Goal: Information Seeking & Learning: Learn about a topic

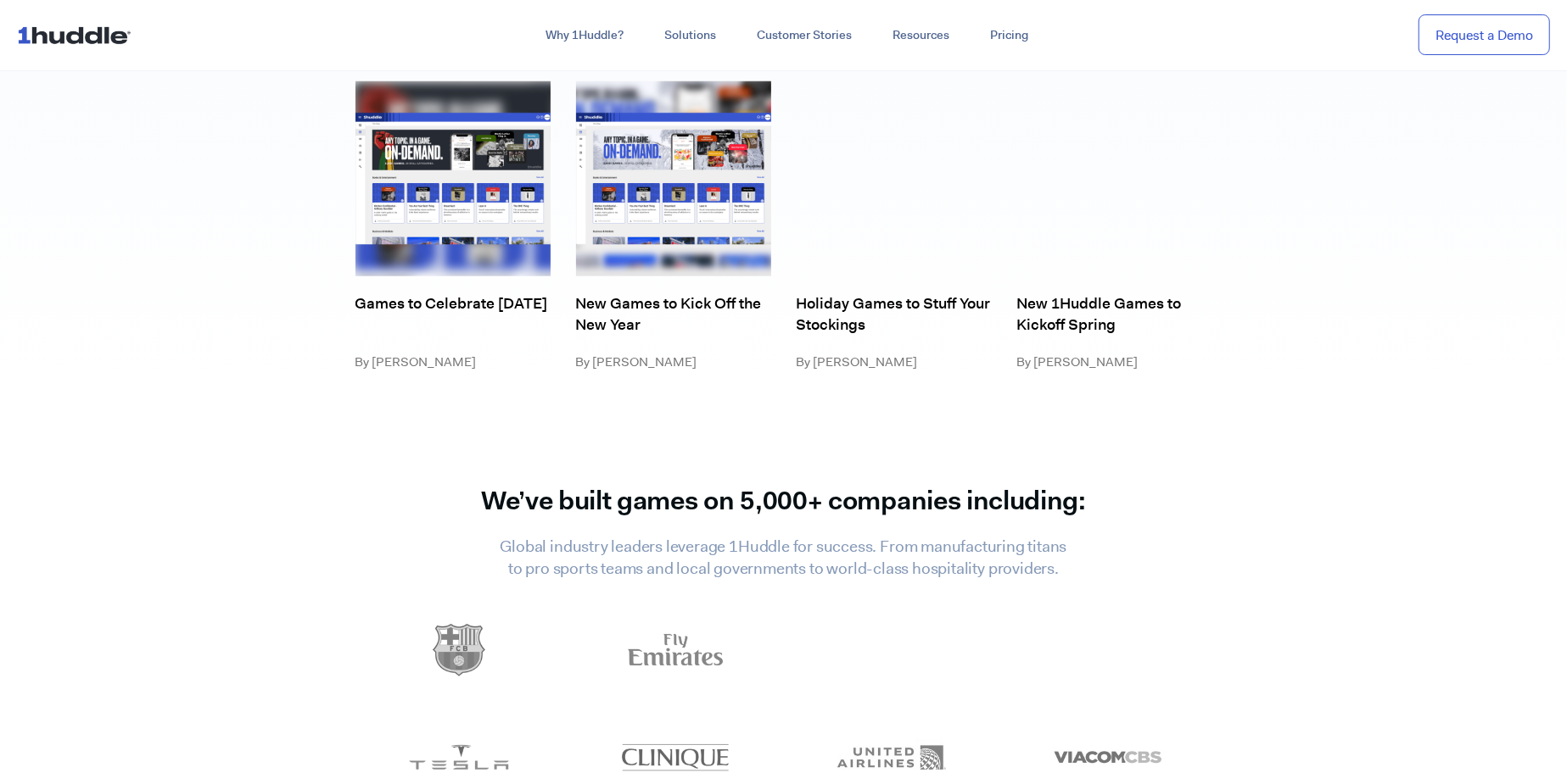
scroll to position [7375, 0]
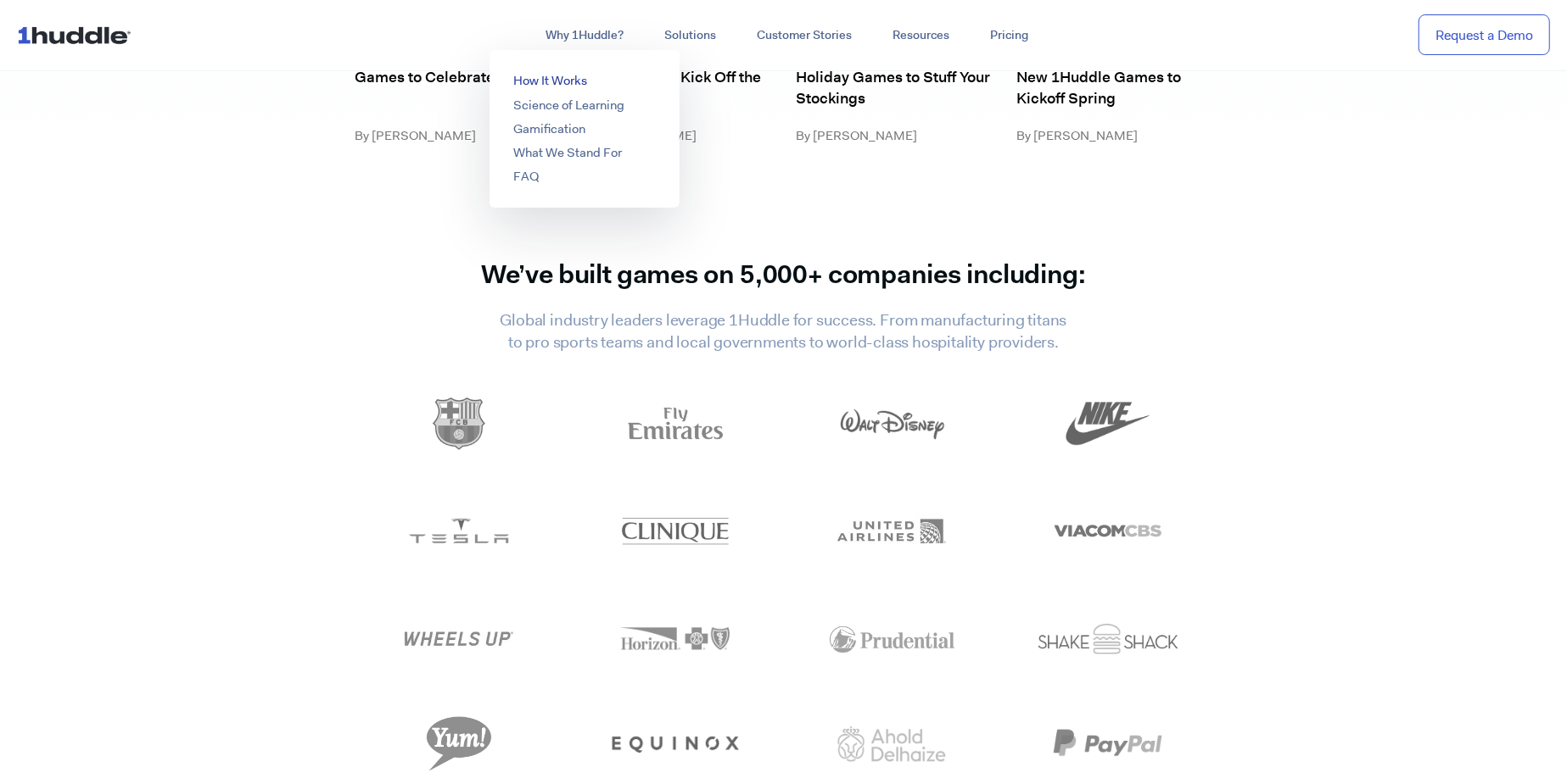
click at [561, 82] on link "How It Works" at bounding box center [550, 80] width 74 height 17
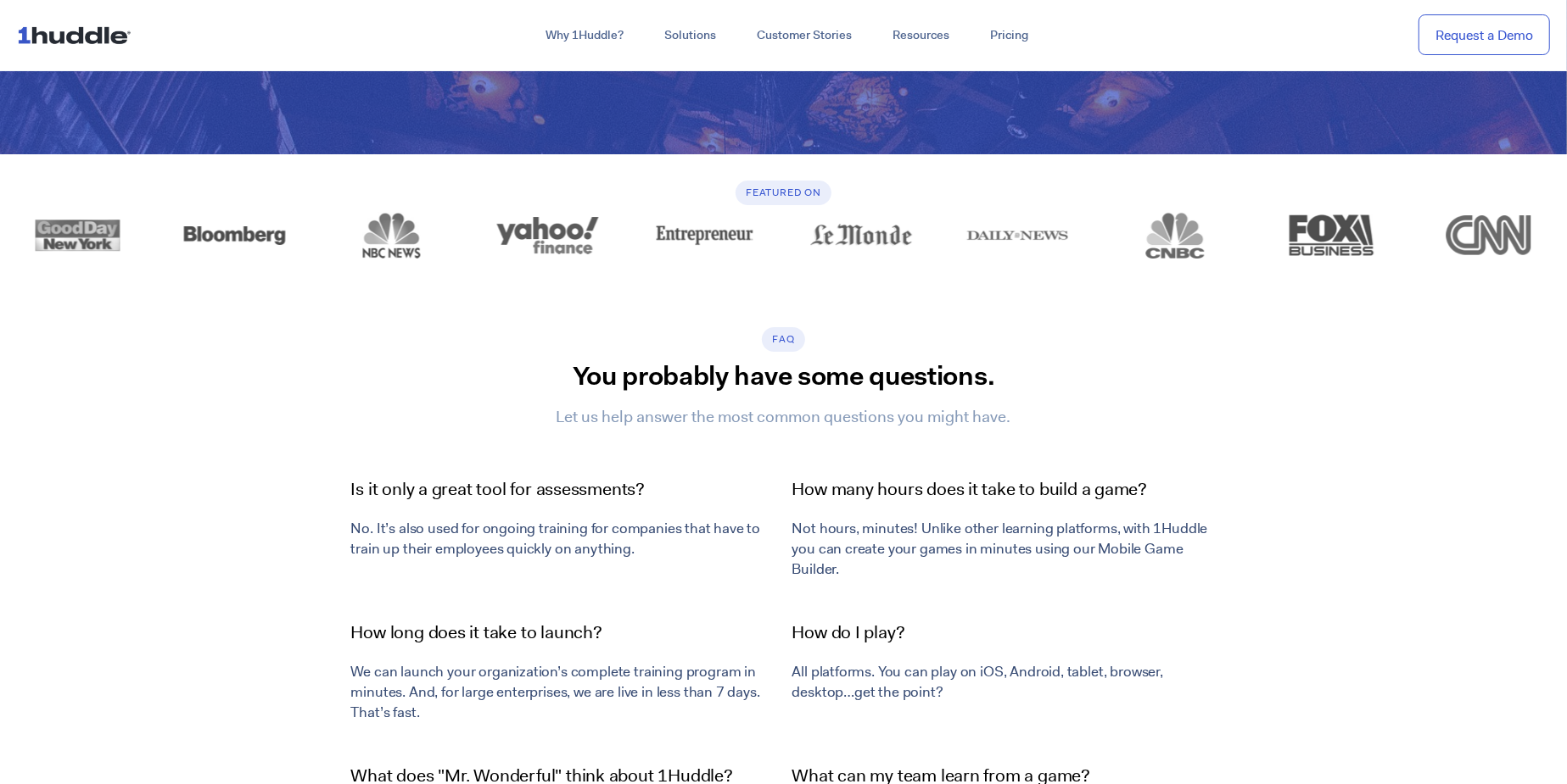
scroll to position [5765, 0]
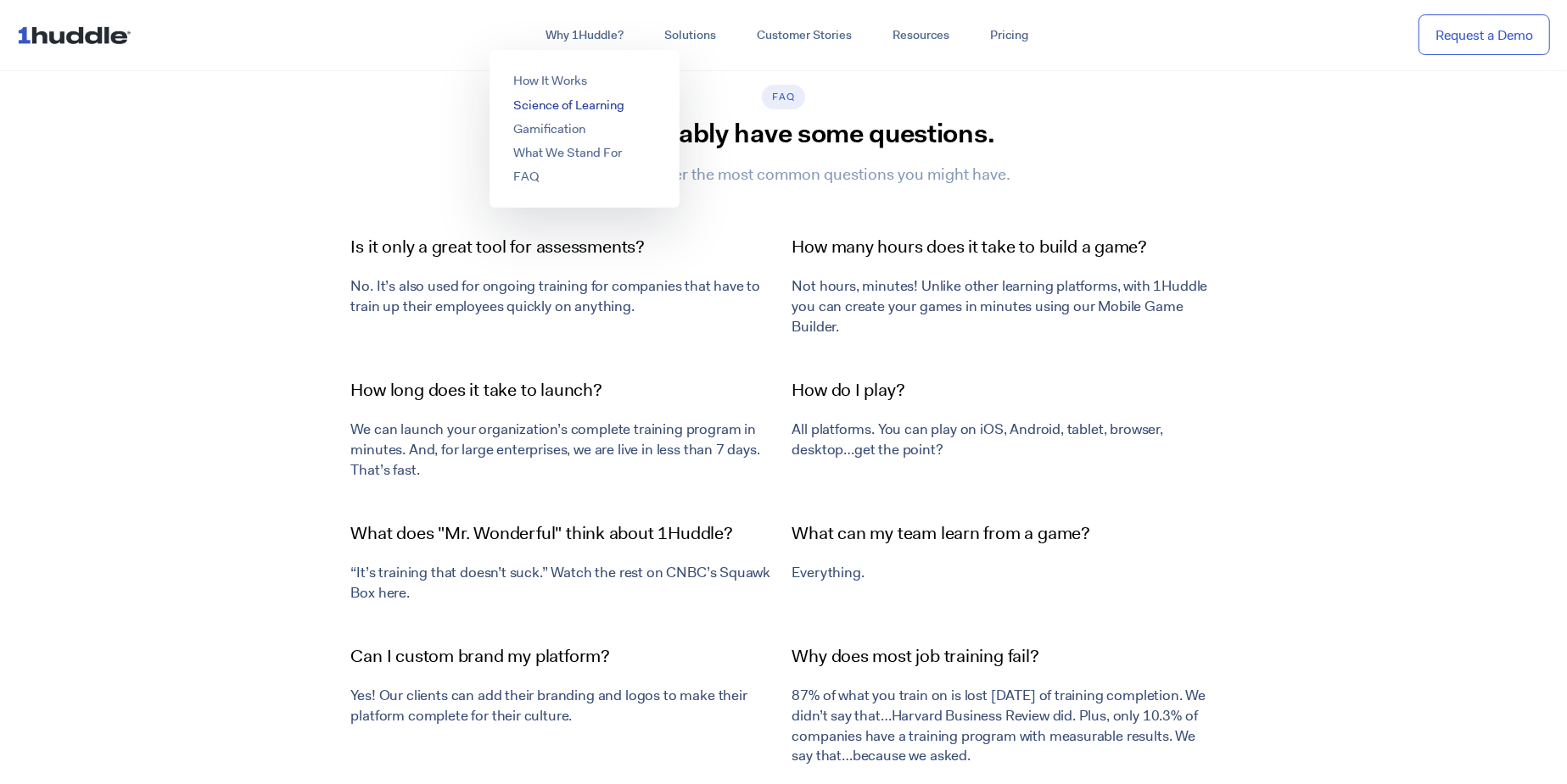
click at [592, 101] on link "Science of Learning" at bounding box center [569, 105] width 112 height 17
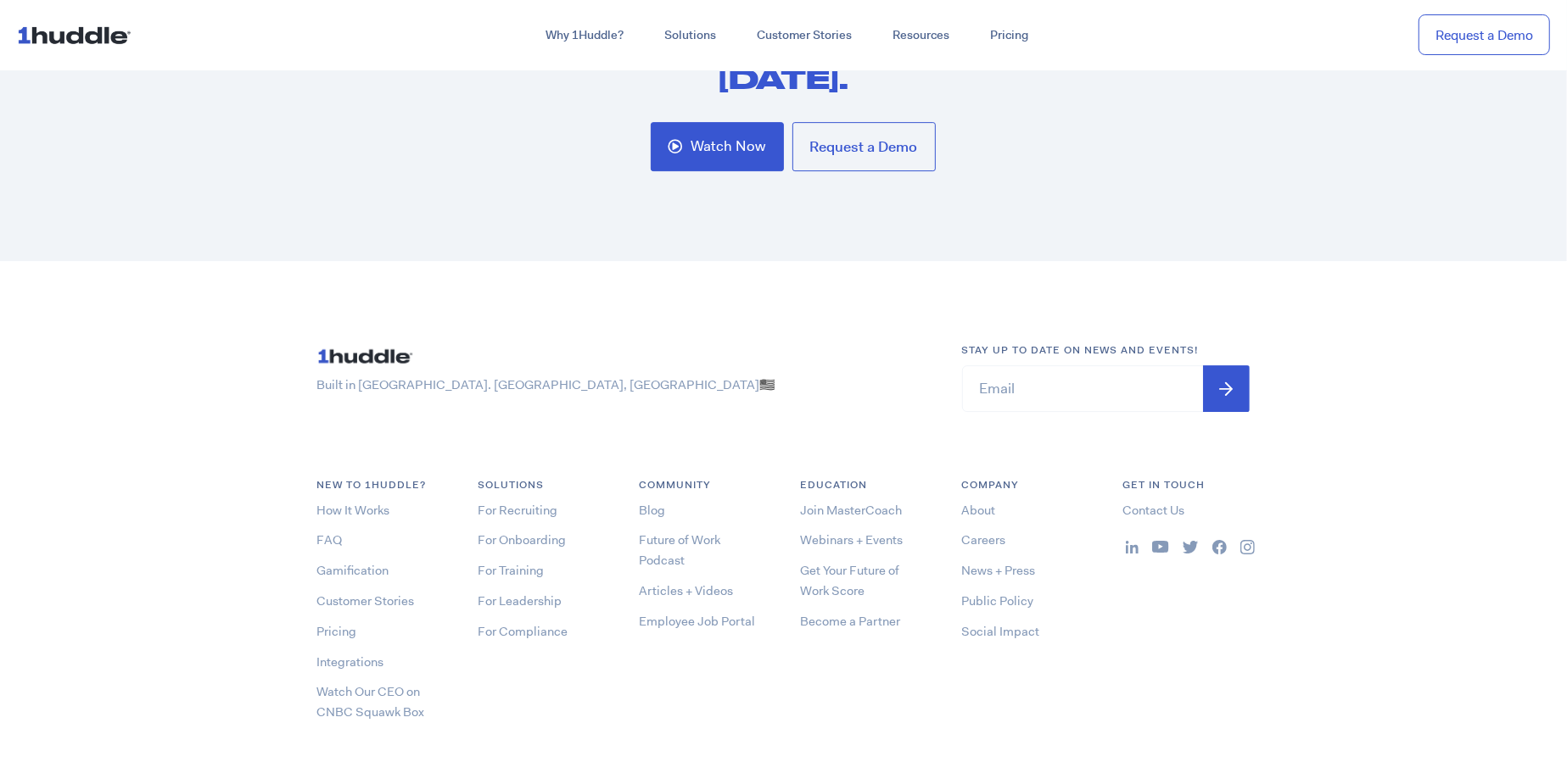
scroll to position [5002, 0]
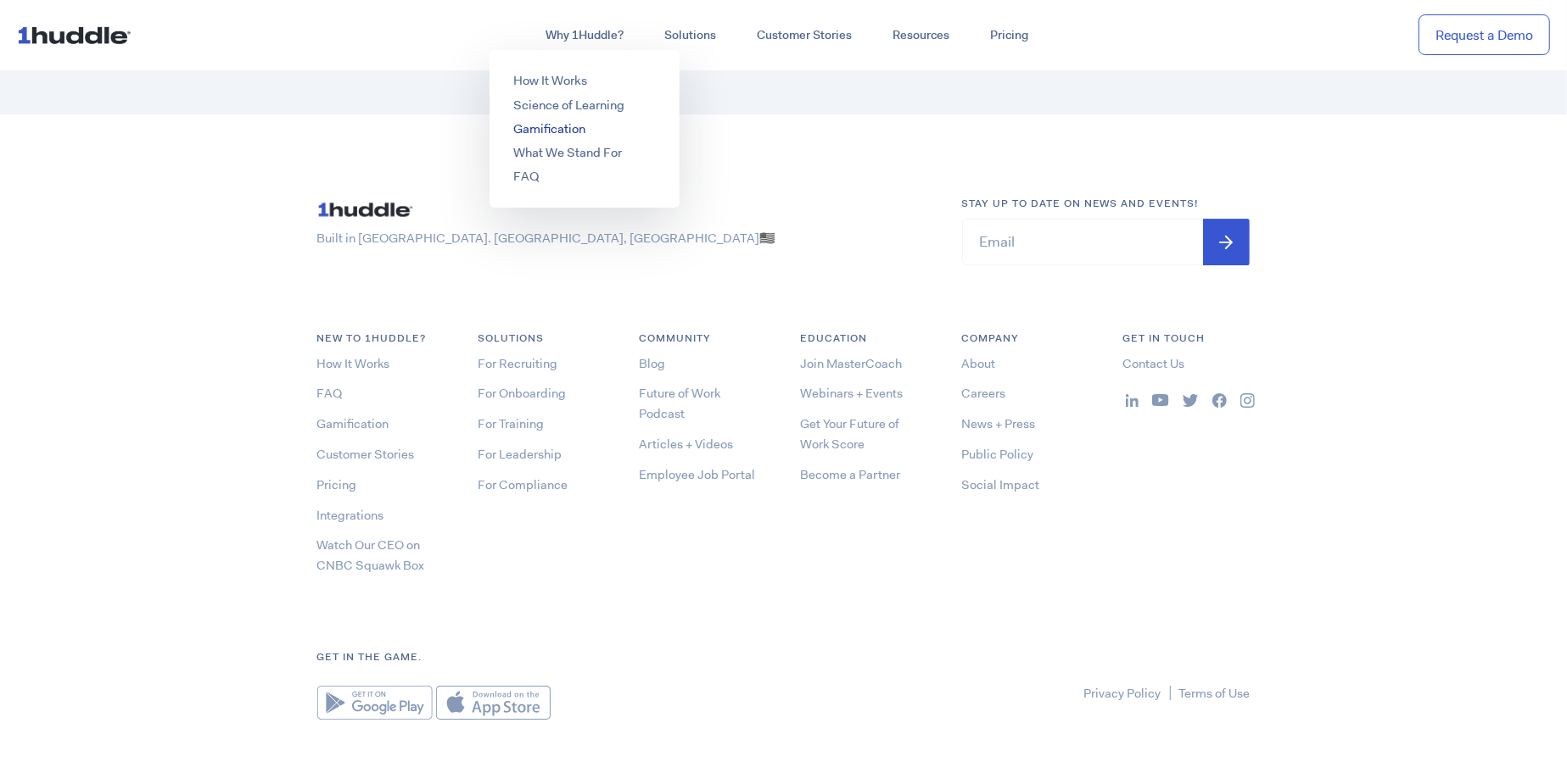
click at [559, 126] on link "Gamification" at bounding box center [549, 128] width 72 height 17
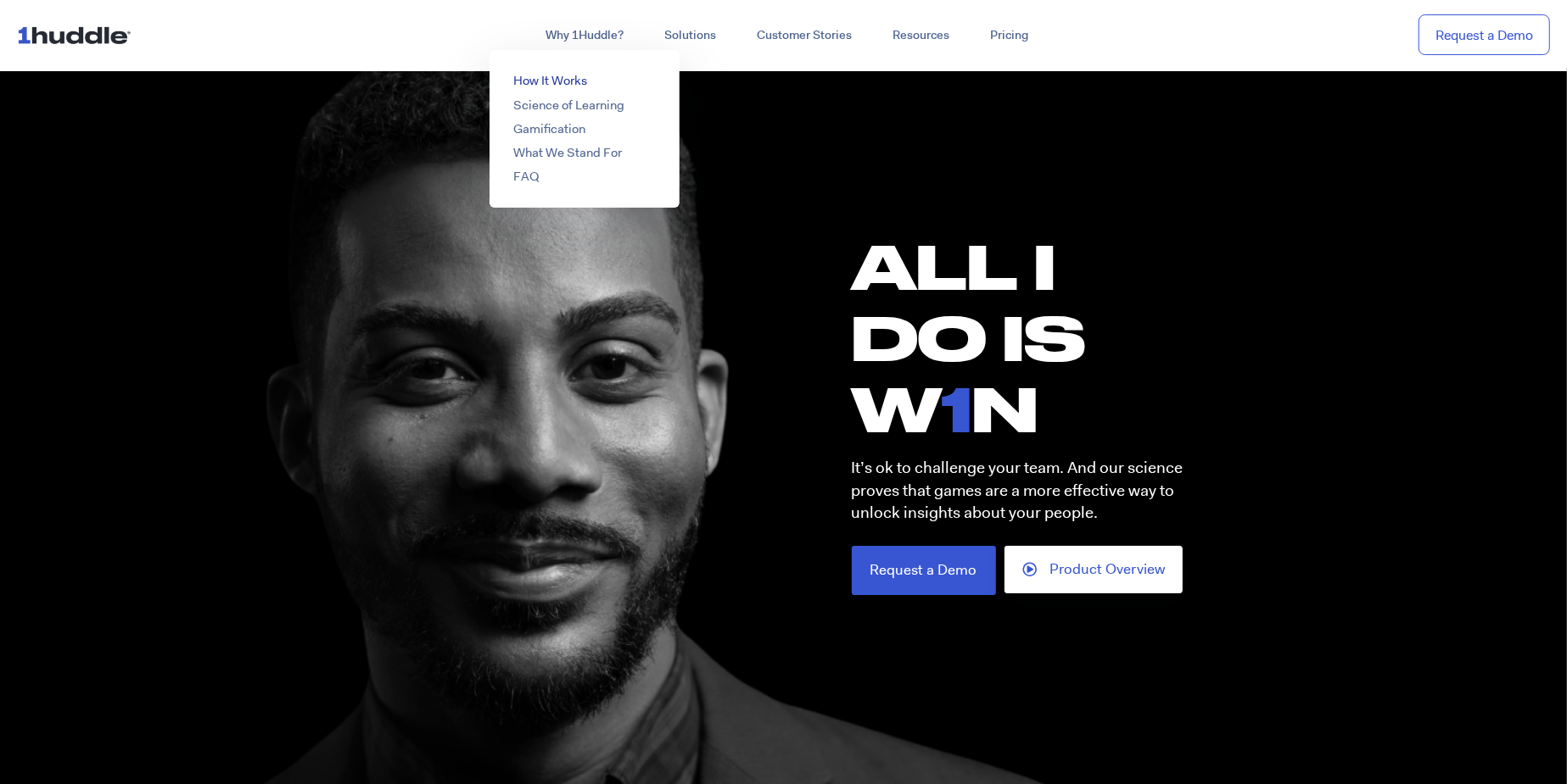
click at [554, 79] on link "How It Works" at bounding box center [550, 80] width 74 height 17
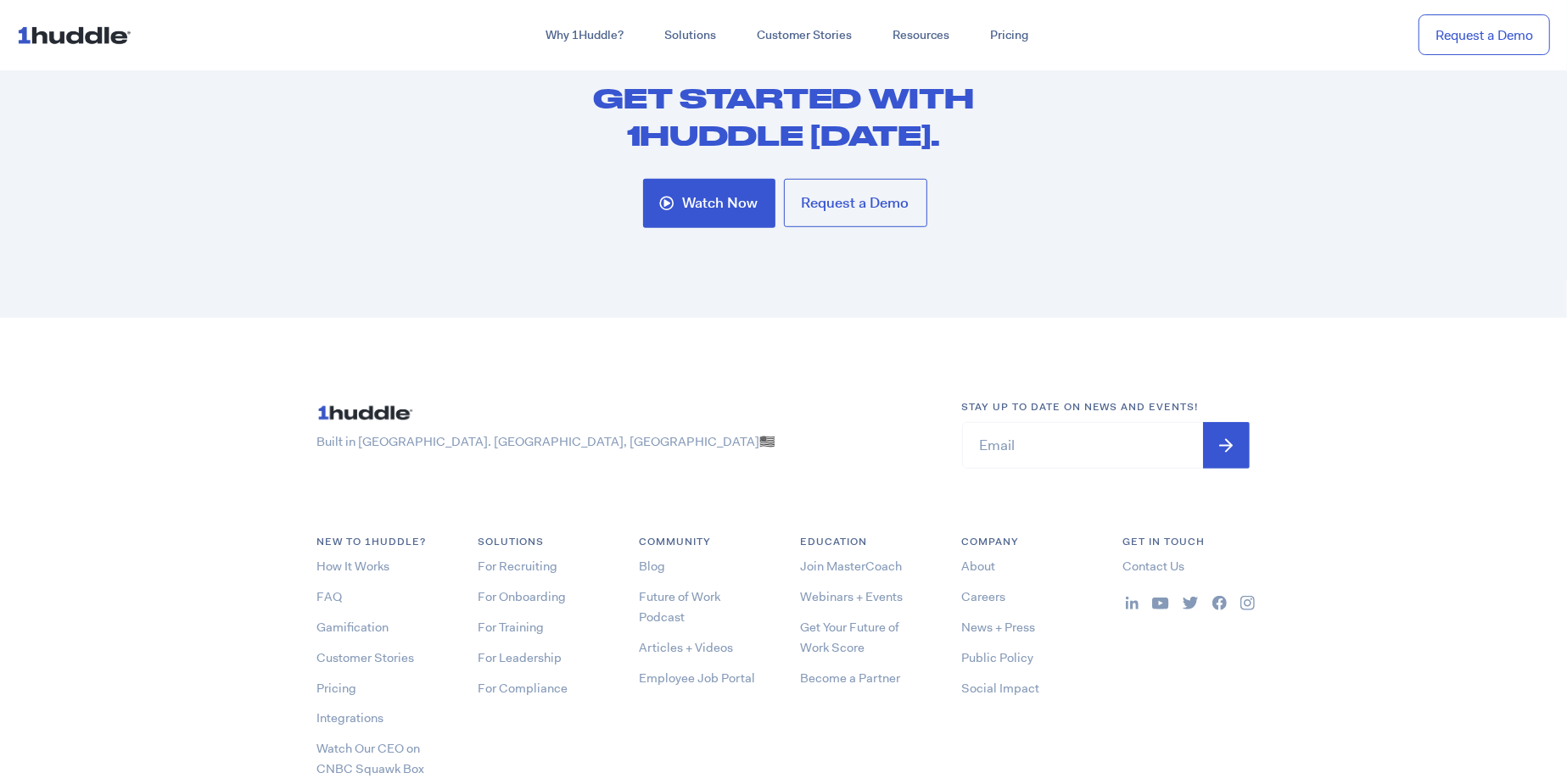
scroll to position [6851, 0]
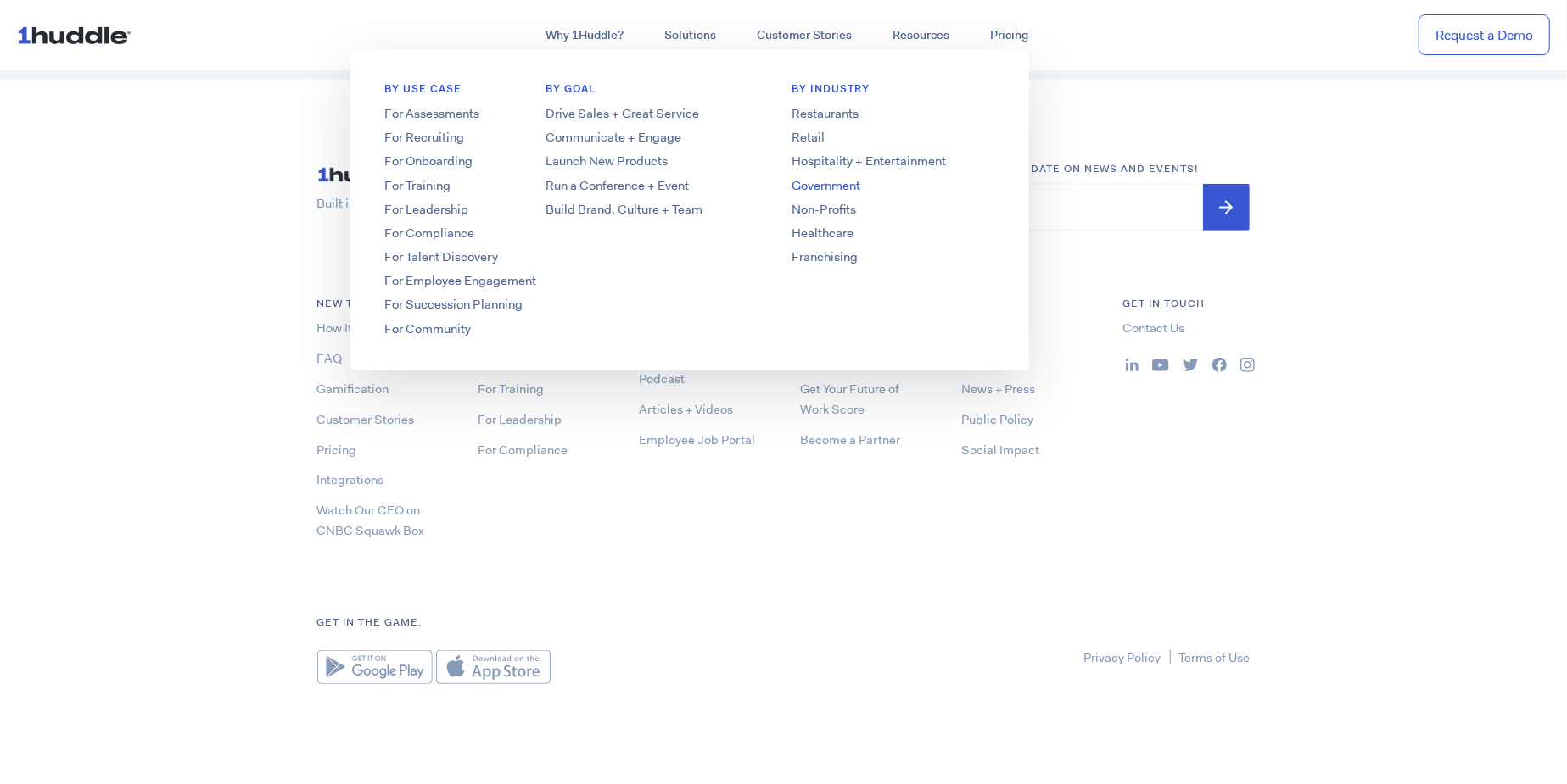
click at [824, 191] on link "Government" at bounding box center [892, 186] width 271 height 18
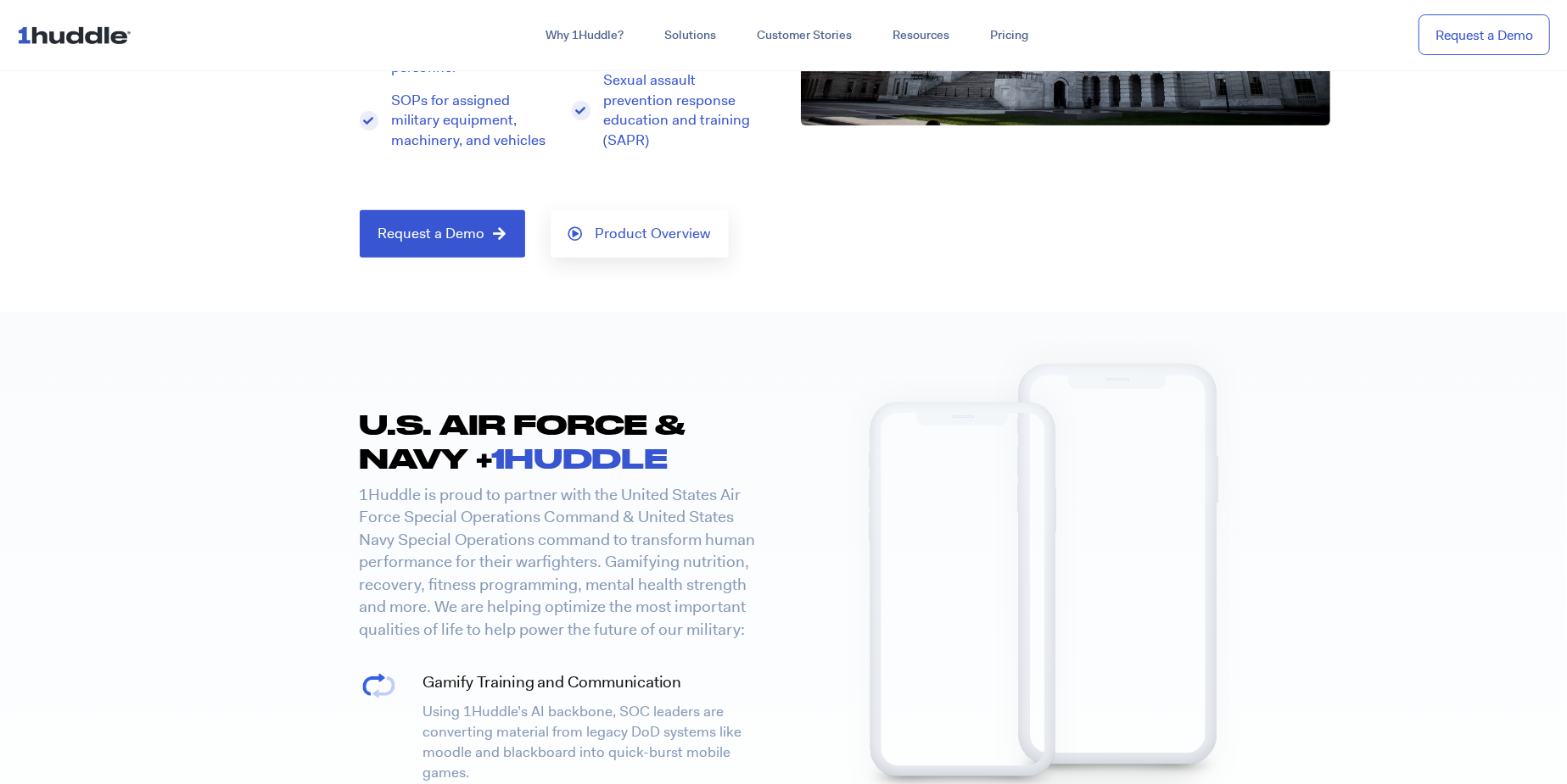
scroll to position [932, 0]
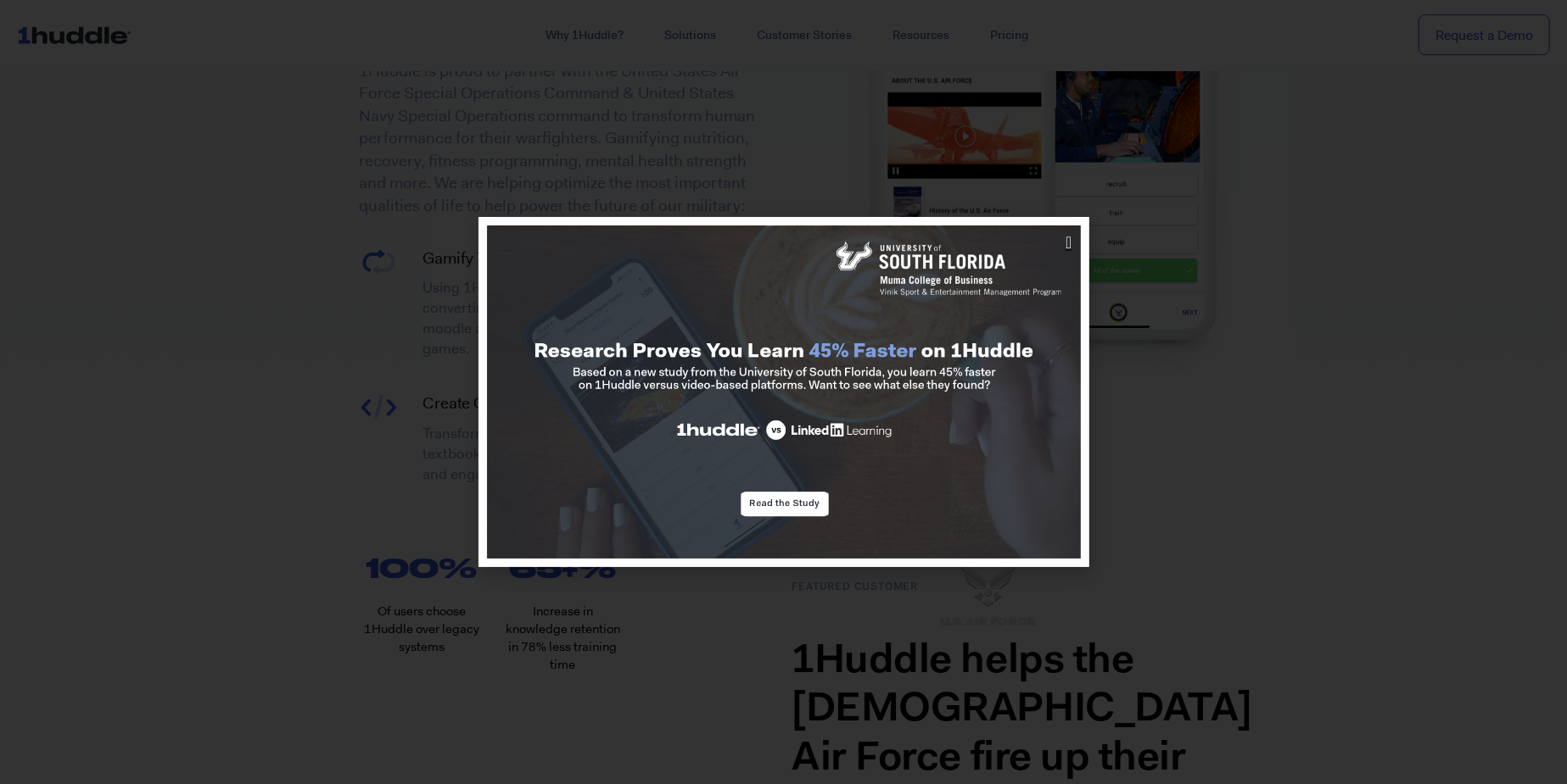
click at [1065, 244] on icon "Close" at bounding box center [1068, 243] width 6 height 17
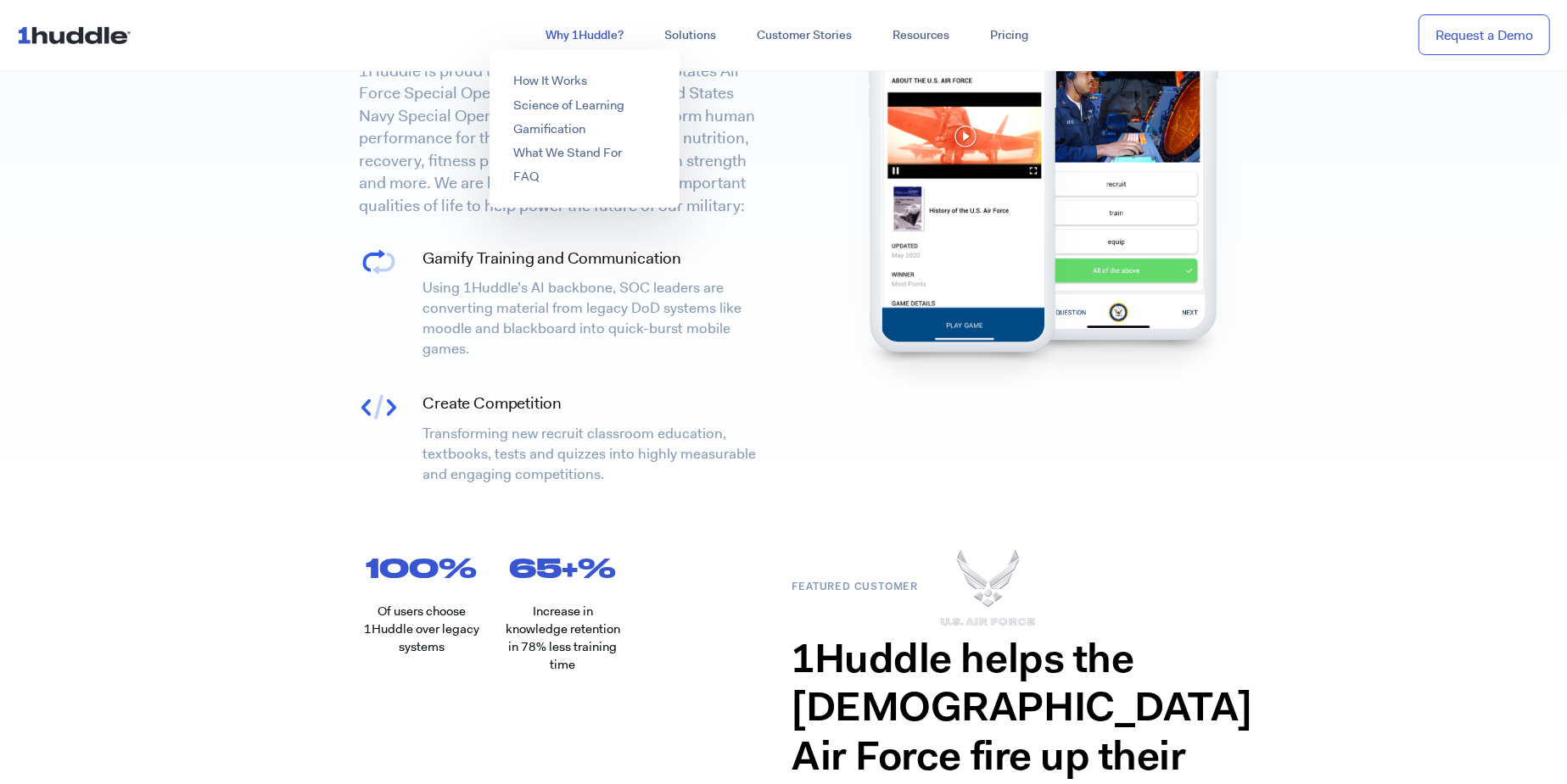
click at [594, 36] on link "Why 1Huddle?" at bounding box center [585, 36] width 119 height 30
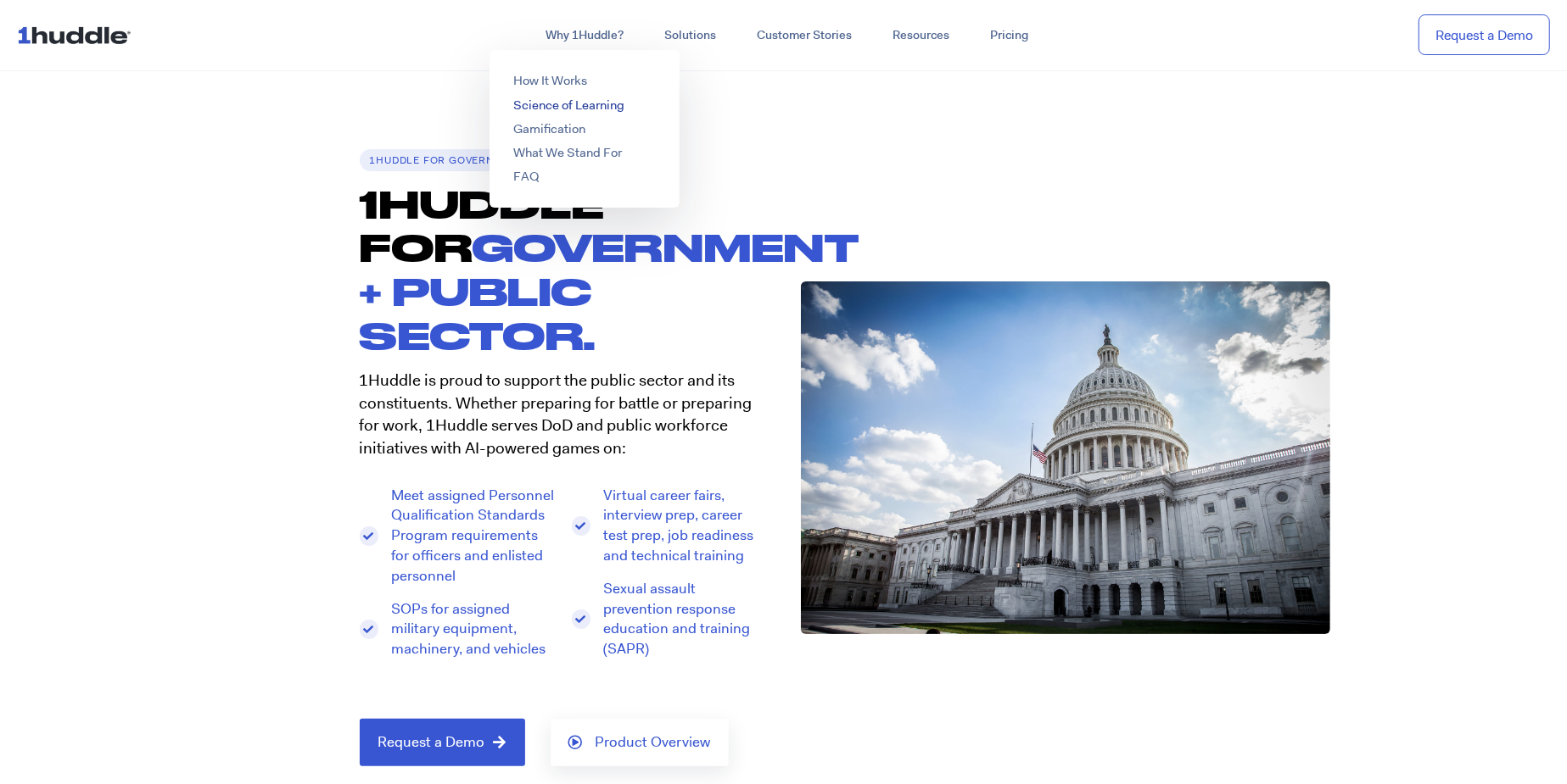
click at [600, 104] on link "Science of Learning" at bounding box center [569, 105] width 112 height 17
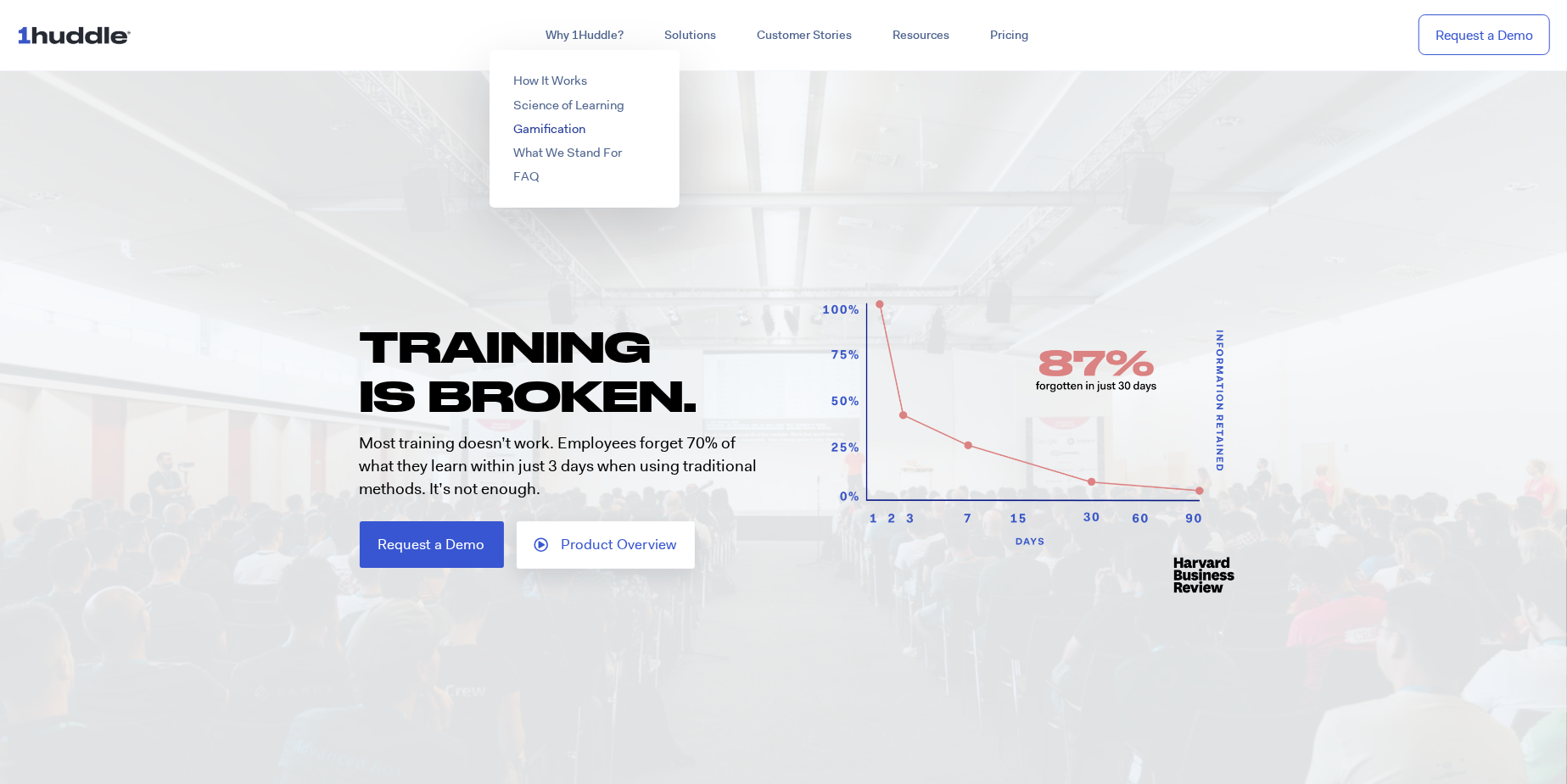
click at [567, 122] on link "Gamification" at bounding box center [549, 128] width 72 height 17
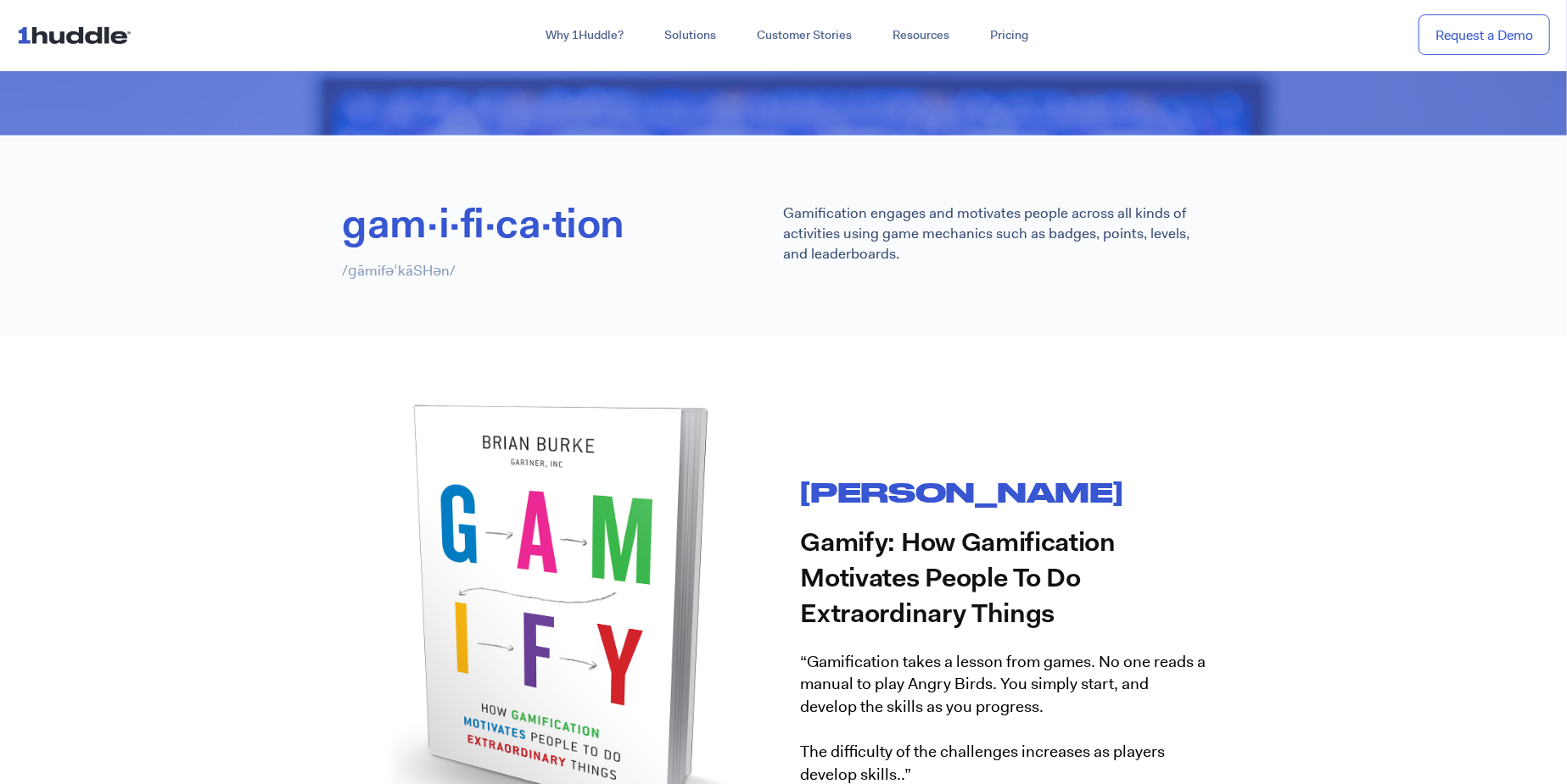
scroll to position [1525, 0]
